Goal: Task Accomplishment & Management: Complete application form

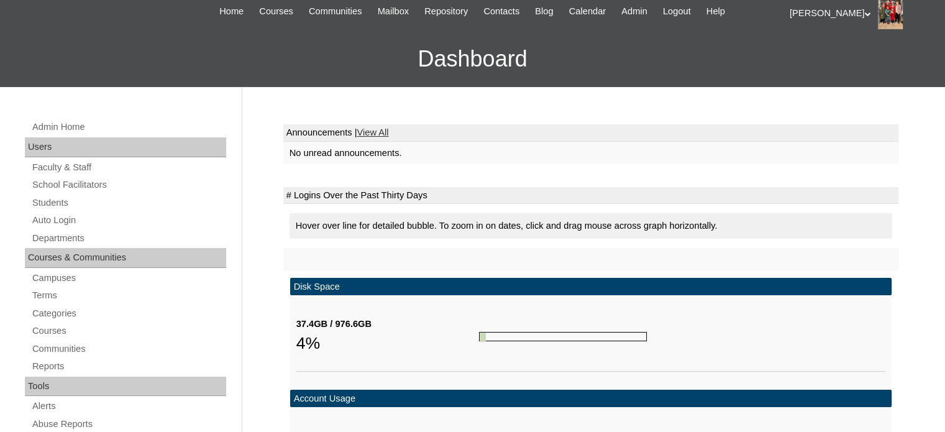
scroll to position [96, 0]
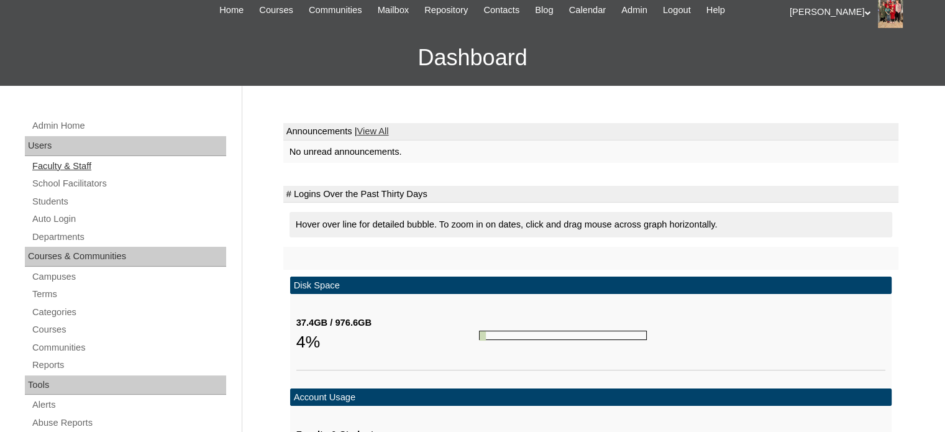
click at [60, 163] on link "Faculty & Staff" at bounding box center [128, 166] width 195 height 16
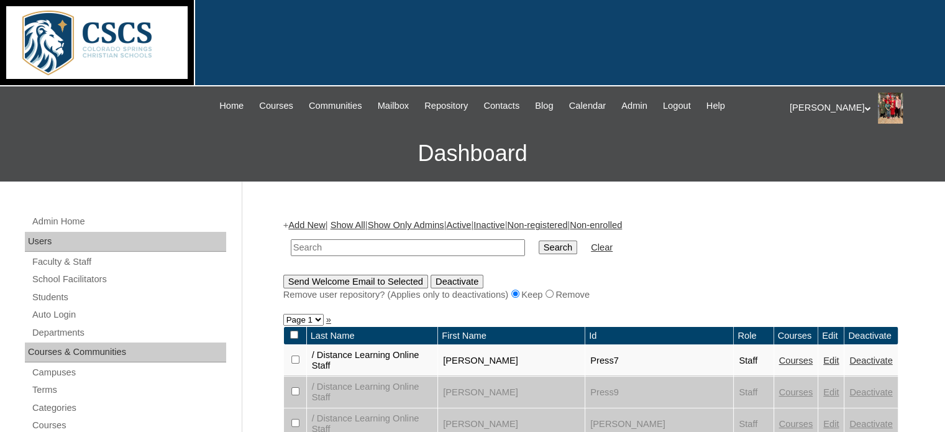
click at [58, 258] on link "Faculty & Staff" at bounding box center [128, 262] width 195 height 16
click at [306, 228] on link "Add New" at bounding box center [306, 225] width 37 height 10
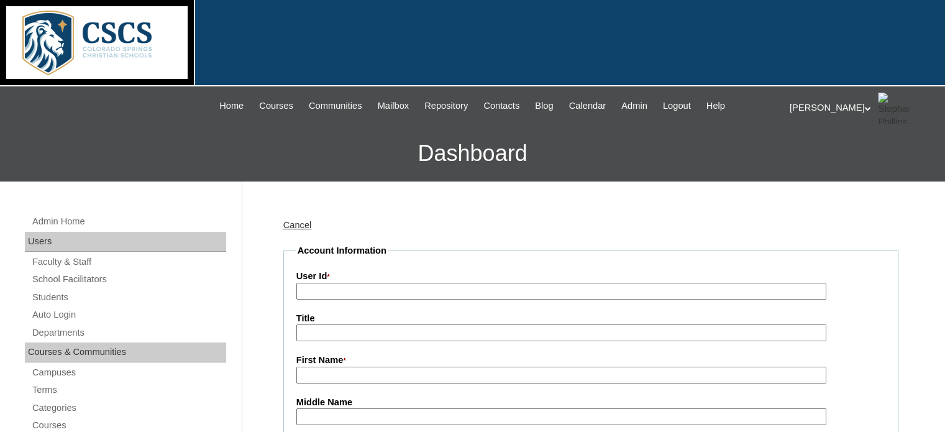
click at [307, 294] on input "User Id *" at bounding box center [561, 291] width 530 height 17
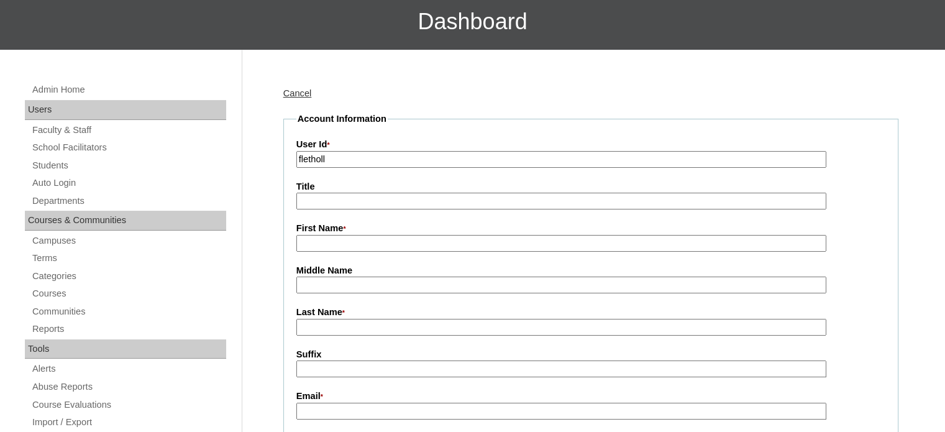
scroll to position [142, 0]
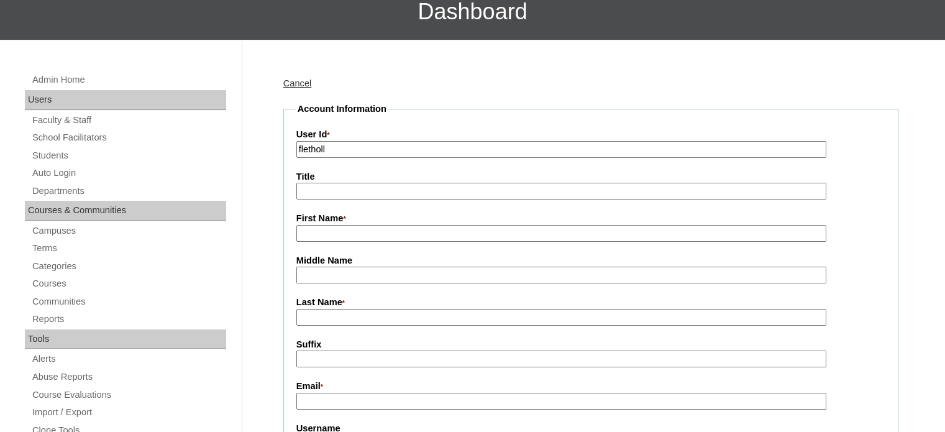
type input "fletholl"
click at [322, 234] on input "First Name *" at bounding box center [561, 233] width 530 height 17
type input "H"
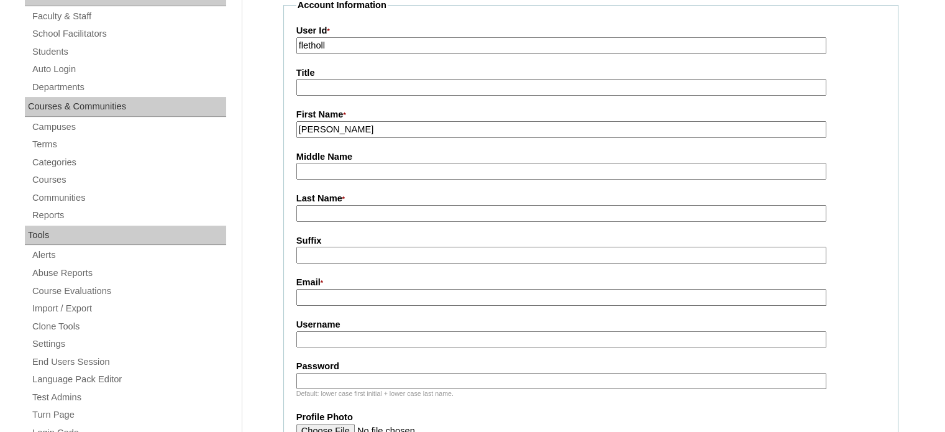
scroll to position [246, 0]
type input "Holly"
click at [320, 213] on input "Last Name *" at bounding box center [561, 212] width 530 height 17
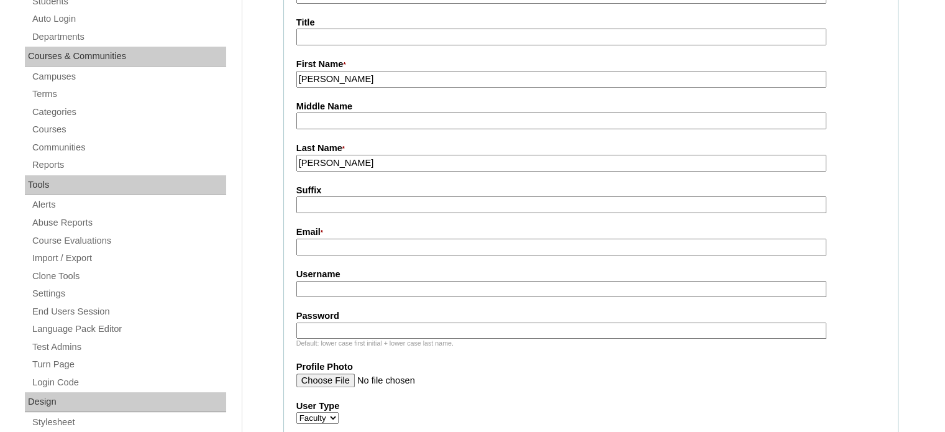
scroll to position [297, 0]
type input "Fletcher"
click at [313, 245] on input "Email *" at bounding box center [561, 245] width 530 height 17
type input "fletholl@cscslions.org"
click at [317, 289] on input "Username" at bounding box center [561, 287] width 530 height 17
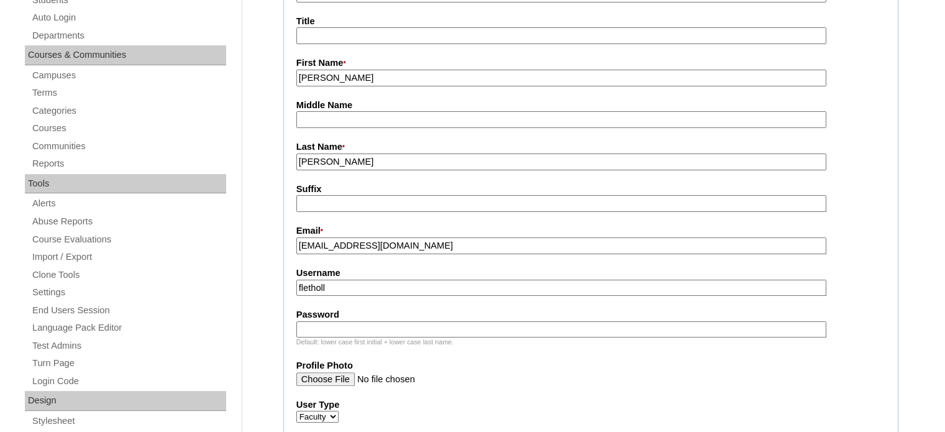
type input "fletholl"
click at [306, 322] on input "Password" at bounding box center [561, 329] width 530 height 17
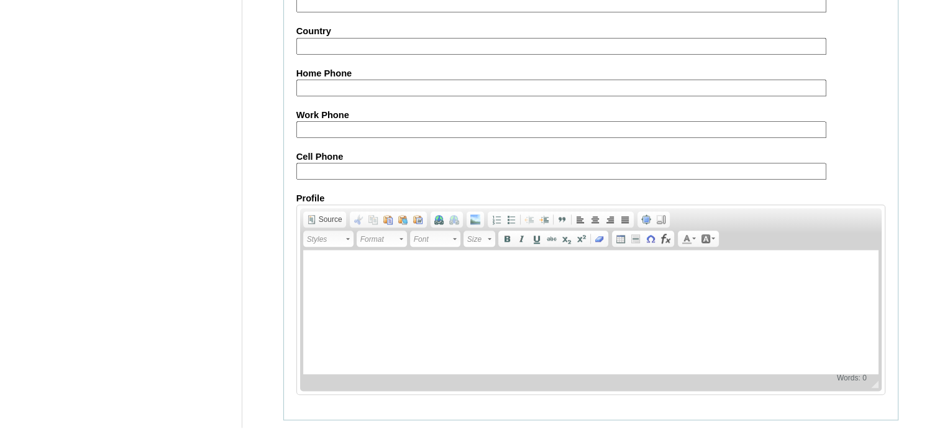
scroll to position [1448, 0]
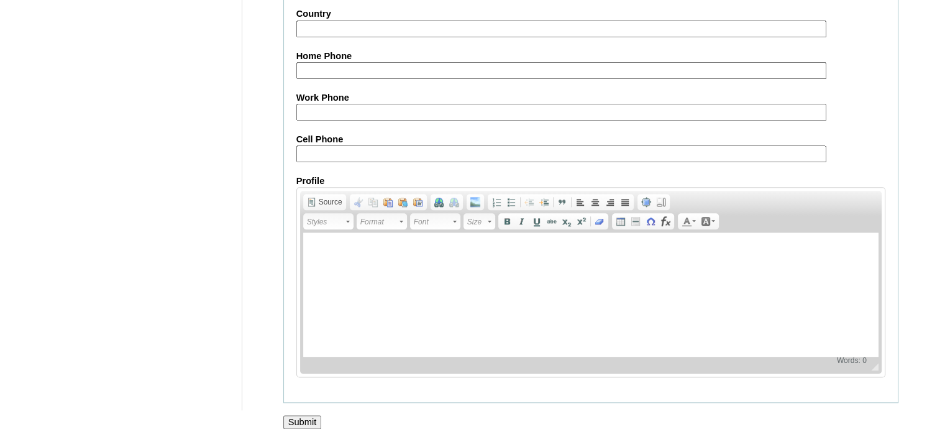
type input "Teach2025!!"
click at [294, 415] on input "Submit" at bounding box center [302, 422] width 39 height 14
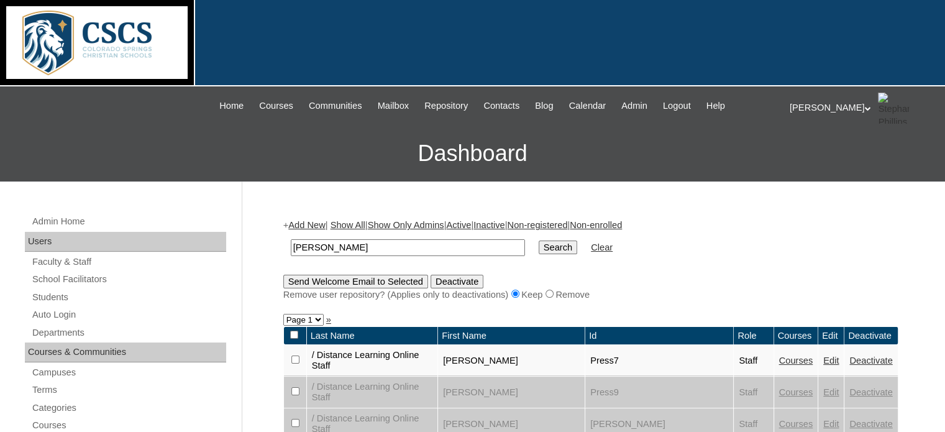
type input "[PERSON_NAME]"
click at [538, 246] on input "Search" at bounding box center [557, 247] width 39 height 14
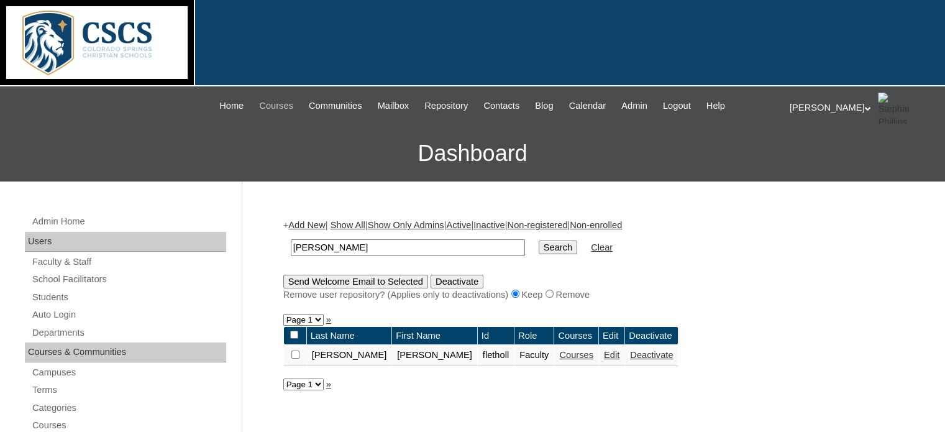
click at [266, 106] on span "Courses" at bounding box center [276, 106] width 34 height 14
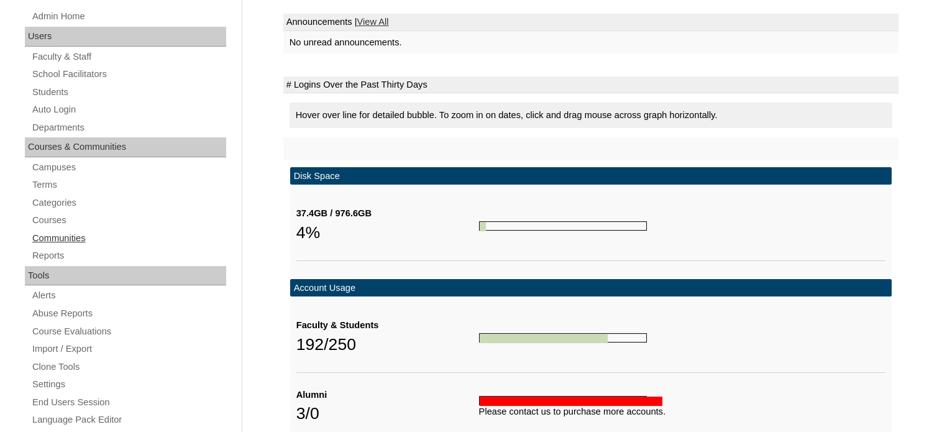
scroll to position [206, 0]
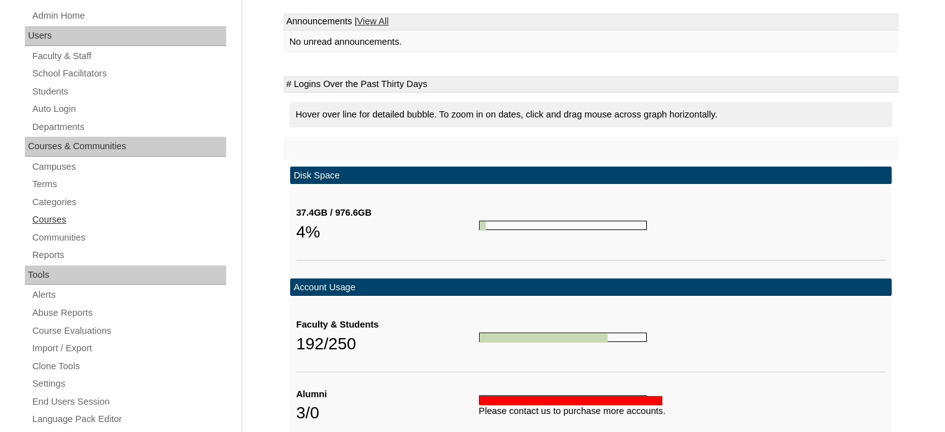
click at [65, 215] on link "Courses" at bounding box center [128, 220] width 195 height 16
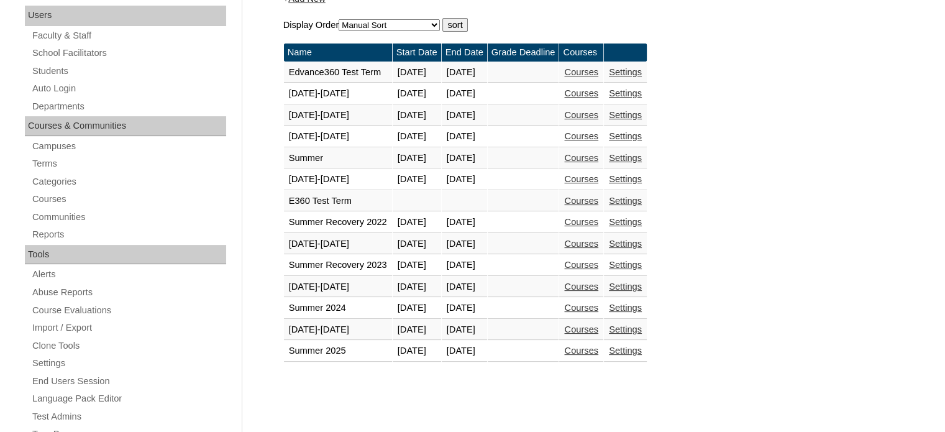
scroll to position [231, 0]
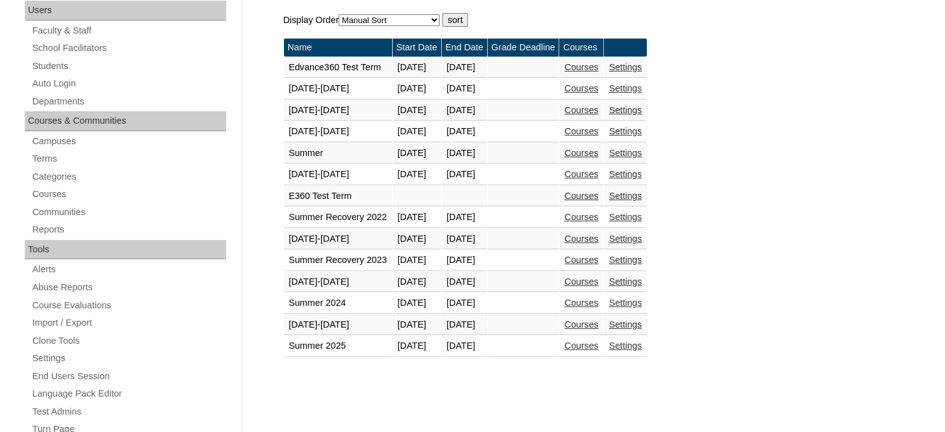
click at [598, 324] on link "Courses" at bounding box center [581, 324] width 34 height 10
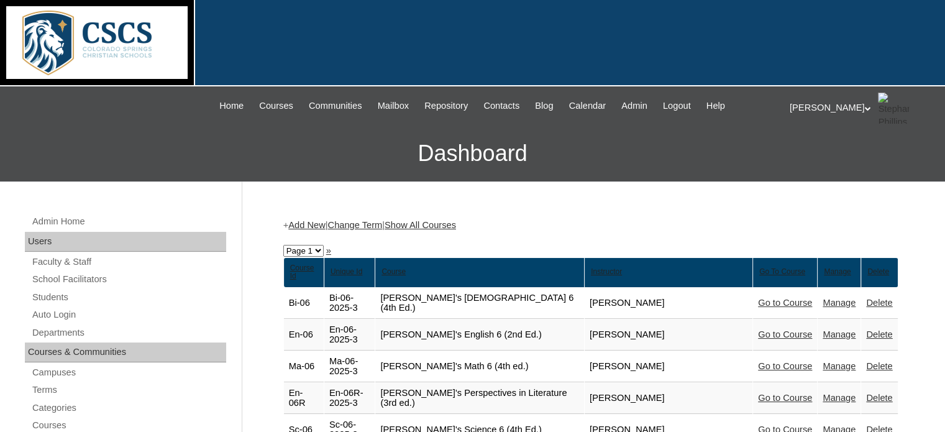
click at [442, 224] on link "Show All Courses" at bounding box center [419, 225] width 71 height 10
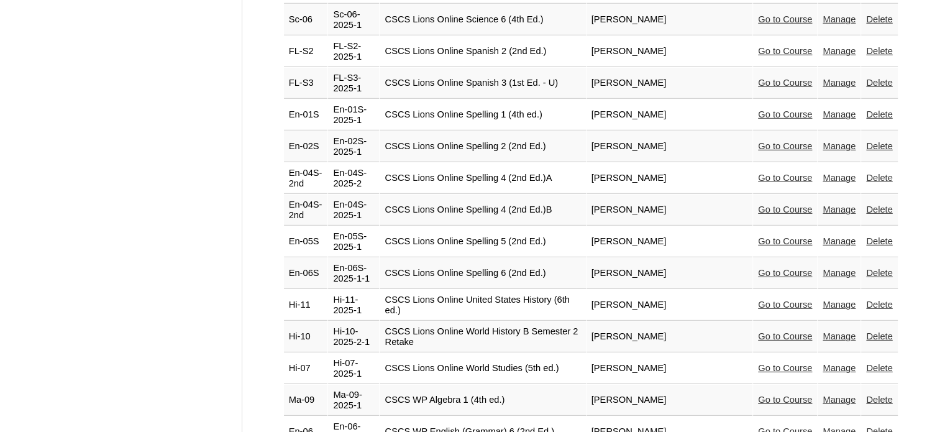
scroll to position [3712, 0]
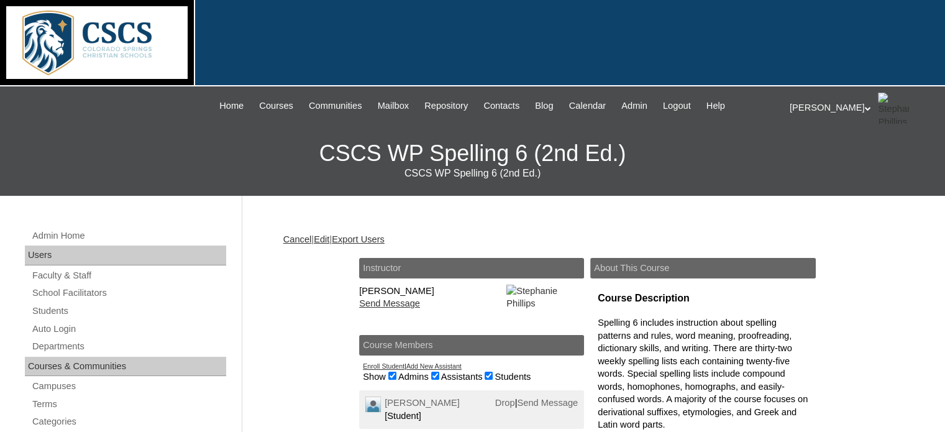
click at [329, 238] on link "Edit" at bounding box center [322, 239] width 16 height 10
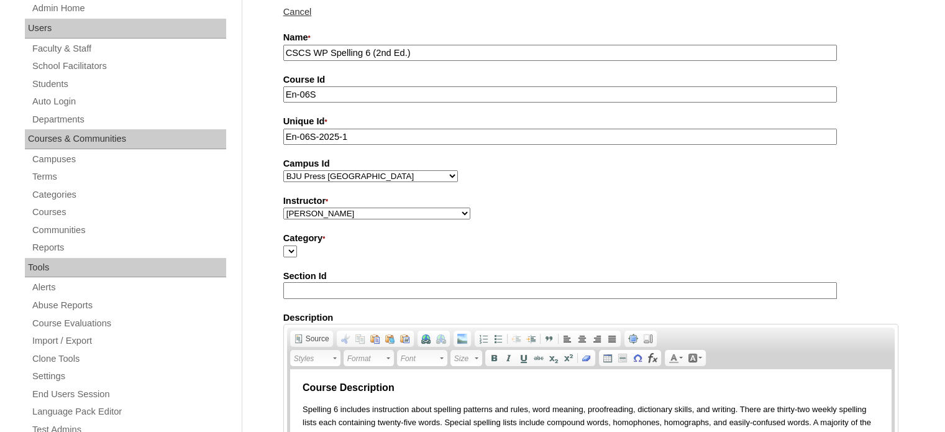
scroll to position [219, 0]
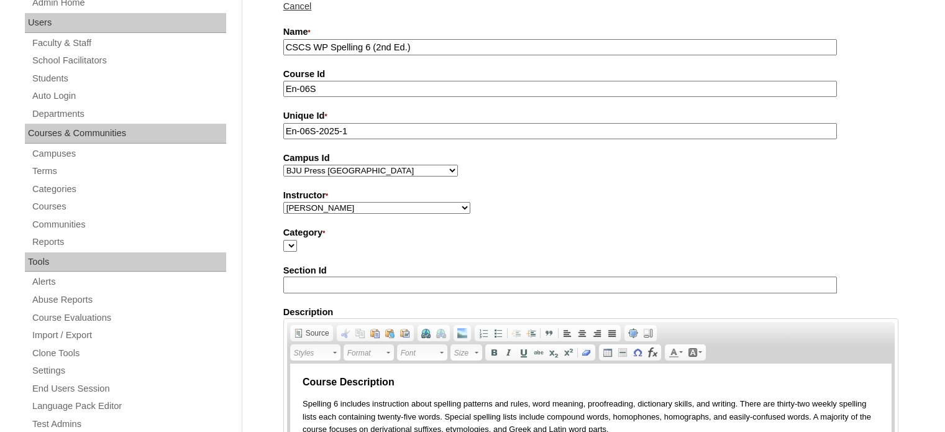
click at [406, 205] on select "Abriam, Mike Admin, E360 Admin, Limelight Baade, Ryan Boland, Allison Brooks, H…" at bounding box center [376, 208] width 187 height 12
select select "59876"
click at [283, 202] on select "Abriam, Mike Admin, E360 Admin, Limelight Baade, Ryan Boland, Allison Brooks, H…" at bounding box center [376, 208] width 187 height 12
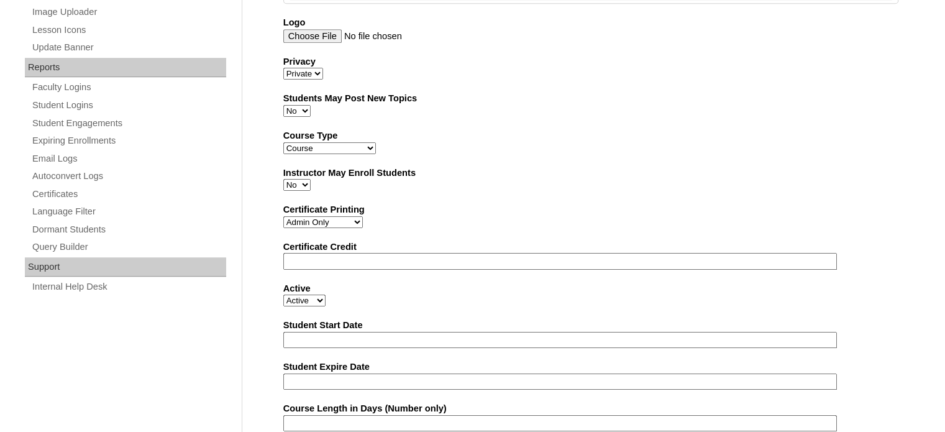
scroll to position [805, 0]
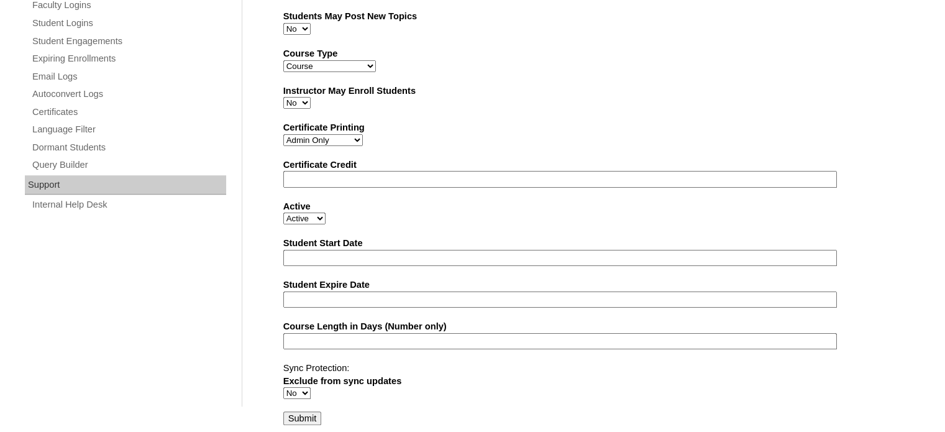
click at [294, 414] on input "Submit" at bounding box center [302, 418] width 39 height 14
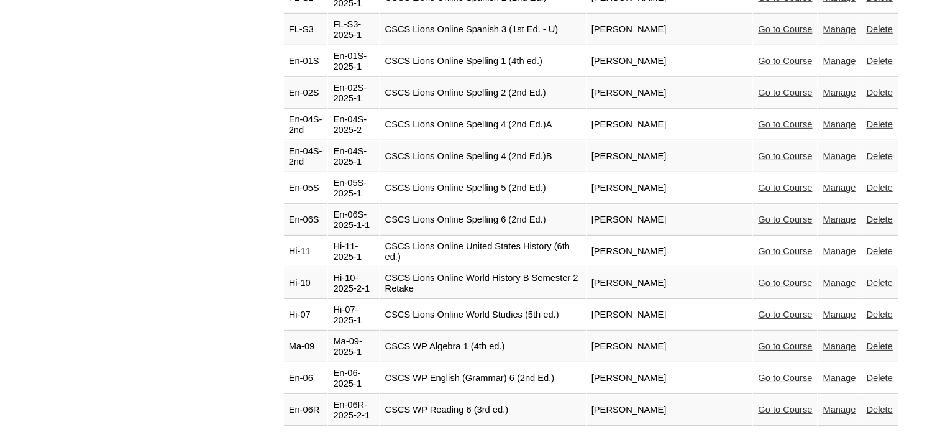
scroll to position [3722, 0]
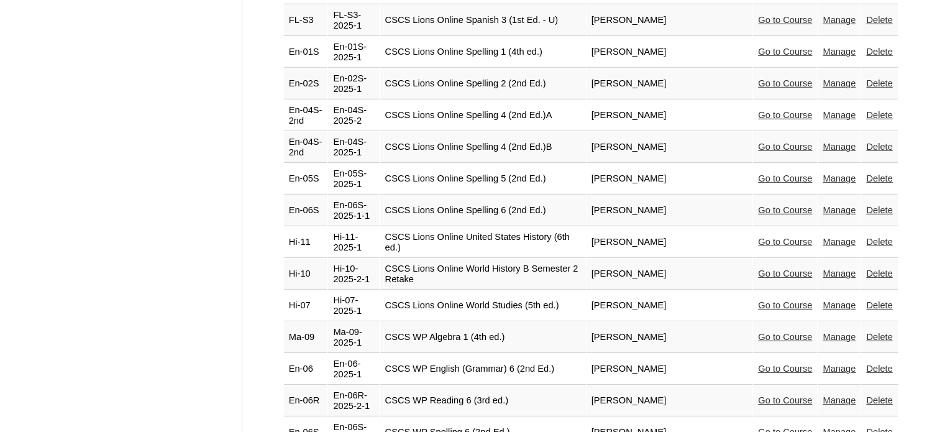
click at [831, 395] on link "Manage" at bounding box center [838, 400] width 33 height 10
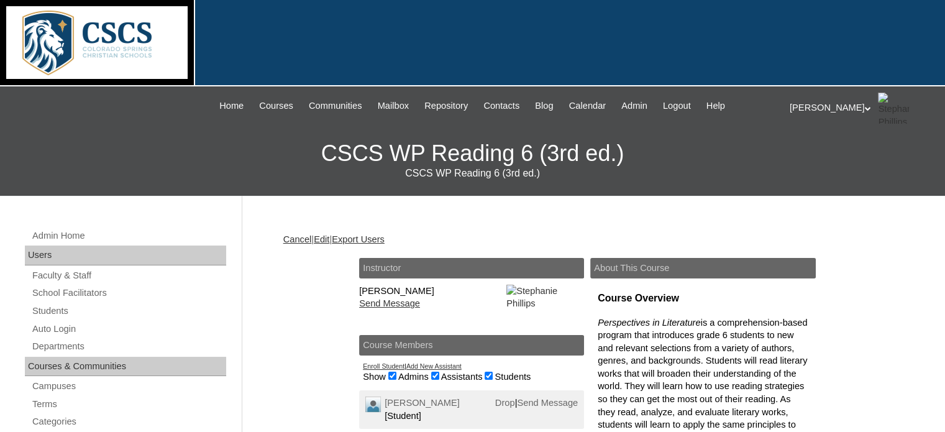
click at [329, 238] on link "Edit" at bounding box center [322, 239] width 16 height 10
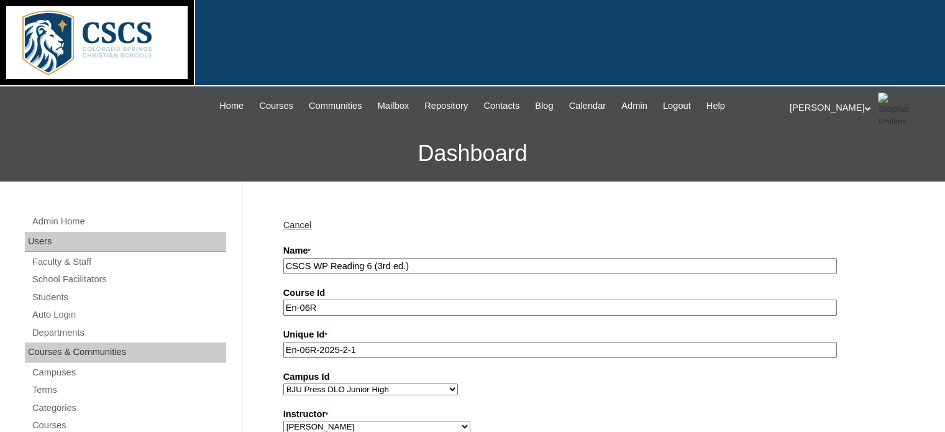
scroll to position [108, 0]
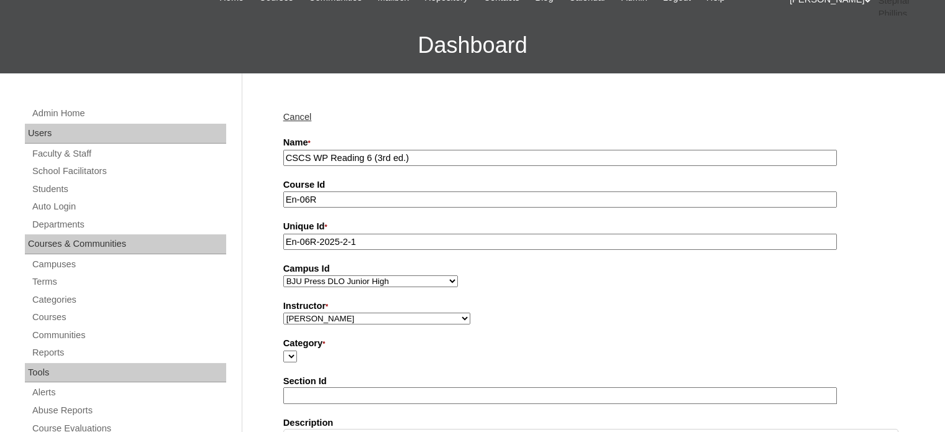
click at [402, 315] on select "Abriam, Mike Admin, E360 Admin, Limelight Baade, Ryan Boland, Allison Brooks, H…" at bounding box center [376, 318] width 187 height 12
select select "59876"
click at [283, 312] on select "Abriam, Mike Admin, E360 Admin, Limelight Baade, Ryan Boland, Allison Brooks, H…" at bounding box center [376, 318] width 187 height 12
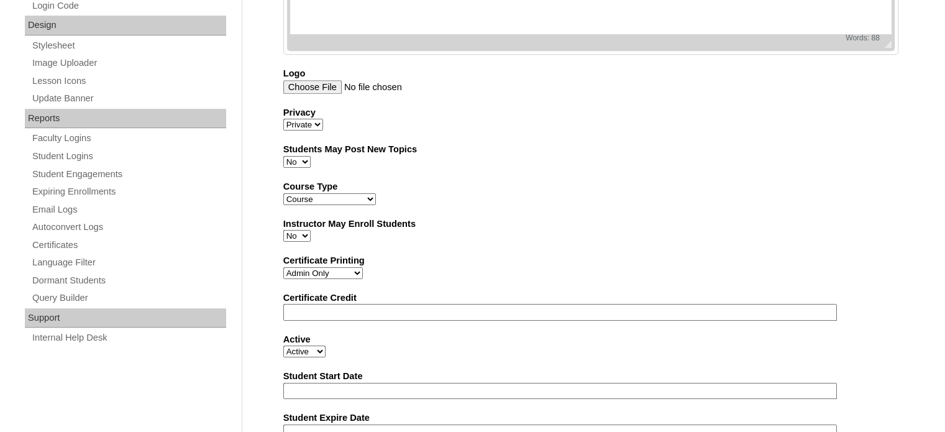
scroll to position [805, 0]
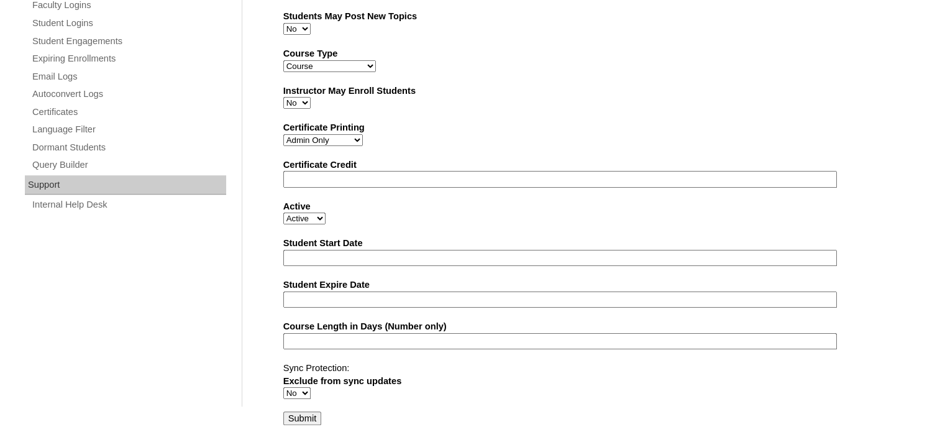
click at [287, 412] on input "Submit" at bounding box center [302, 418] width 39 height 14
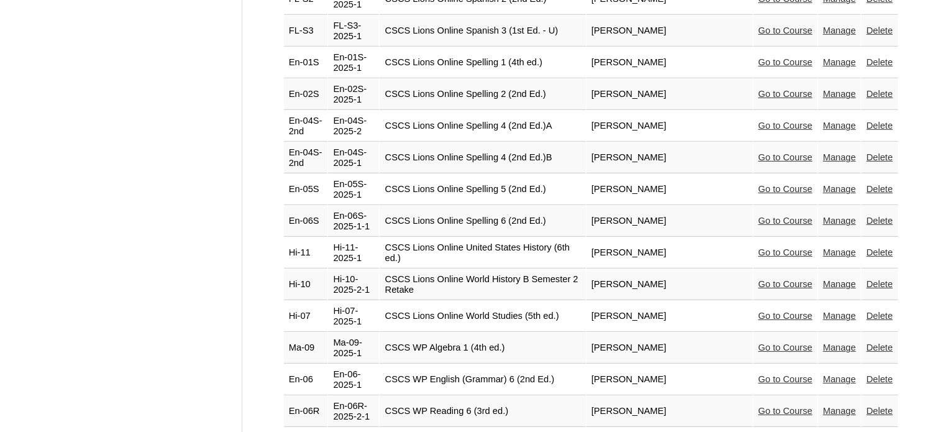
scroll to position [3712, 0]
click at [822, 373] on link "Manage" at bounding box center [838, 378] width 33 height 10
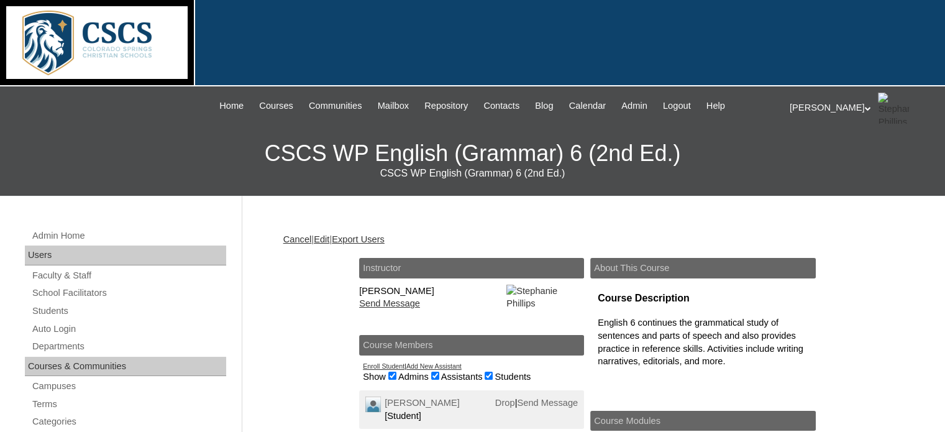
click at [329, 236] on link "Edit" at bounding box center [322, 239] width 16 height 10
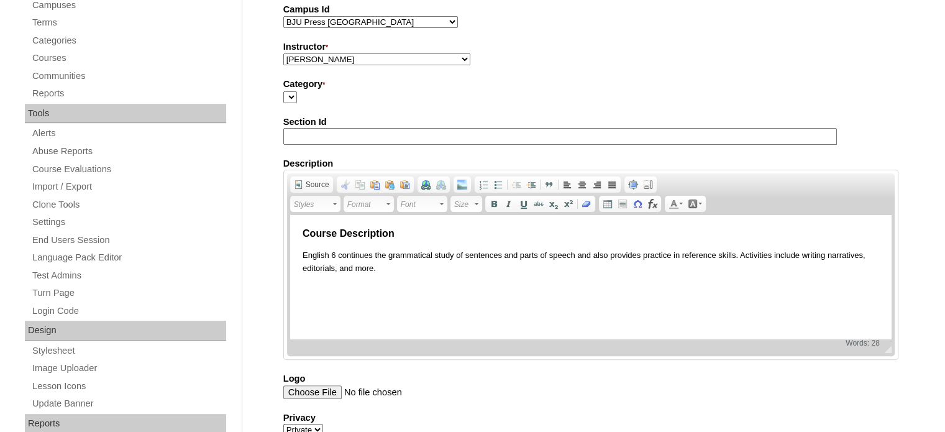
scroll to position [380, 0]
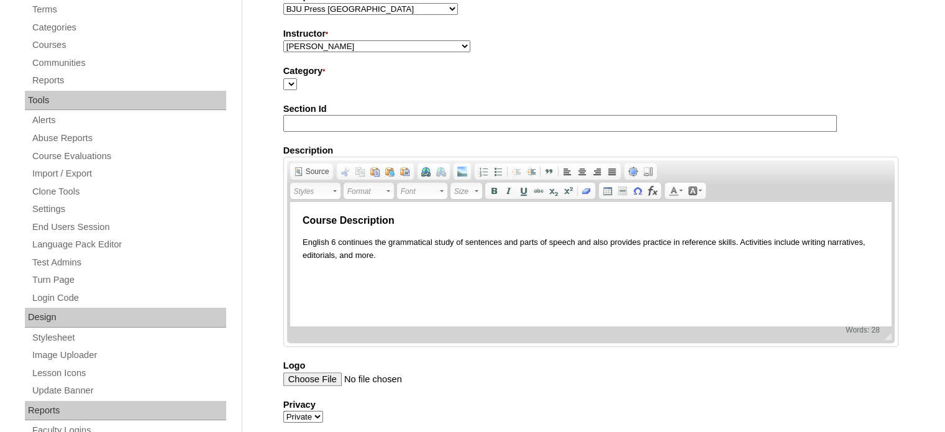
click at [405, 40] on select "Abriam, Mike Admin, E360 Admin, Limelight Baade, Ryan Boland, Allison Brooks, H…" at bounding box center [376, 46] width 187 height 12
select select "59876"
click at [283, 40] on select "Abriam, Mike Admin, E360 Admin, Limelight Baade, Ryan Boland, Allison Brooks, H…" at bounding box center [376, 46] width 187 height 12
click at [455, 79] on div "Category *" at bounding box center [590, 77] width 615 height 25
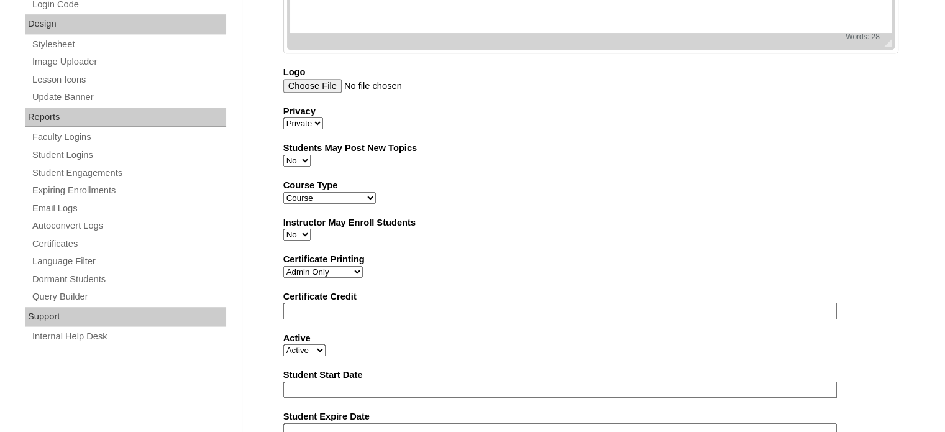
scroll to position [805, 0]
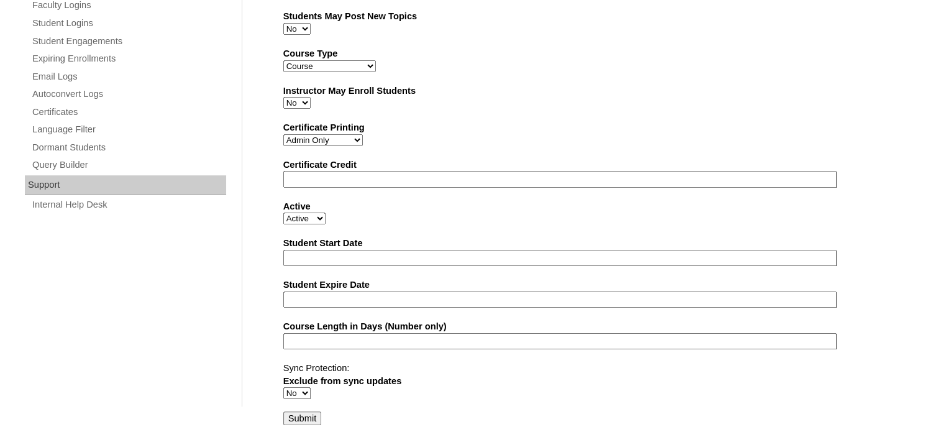
click at [287, 411] on input "Submit" at bounding box center [302, 418] width 39 height 14
